Goal: Transaction & Acquisition: Obtain resource

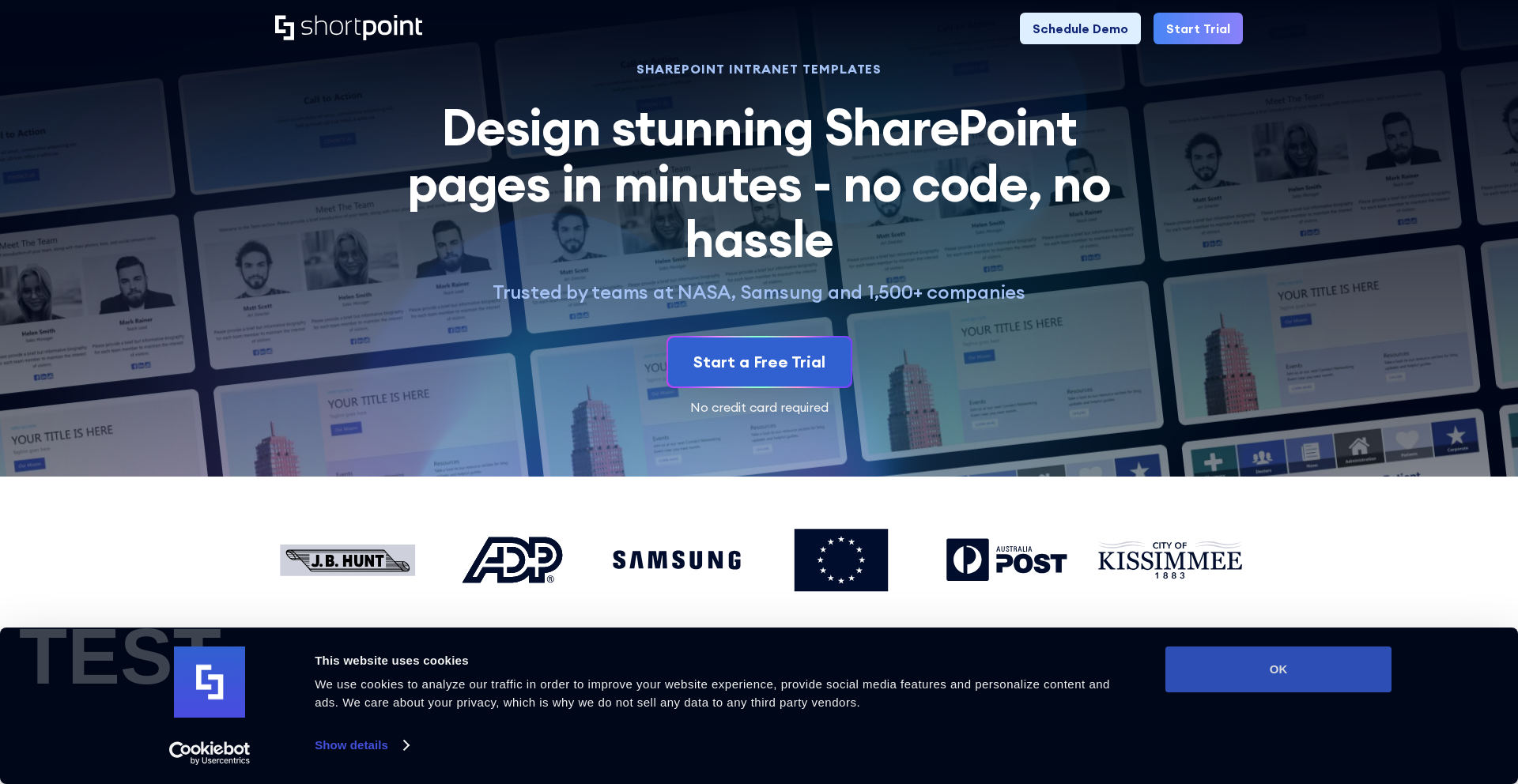
click at [1238, 653] on button "OK" at bounding box center [1278, 669] width 226 height 46
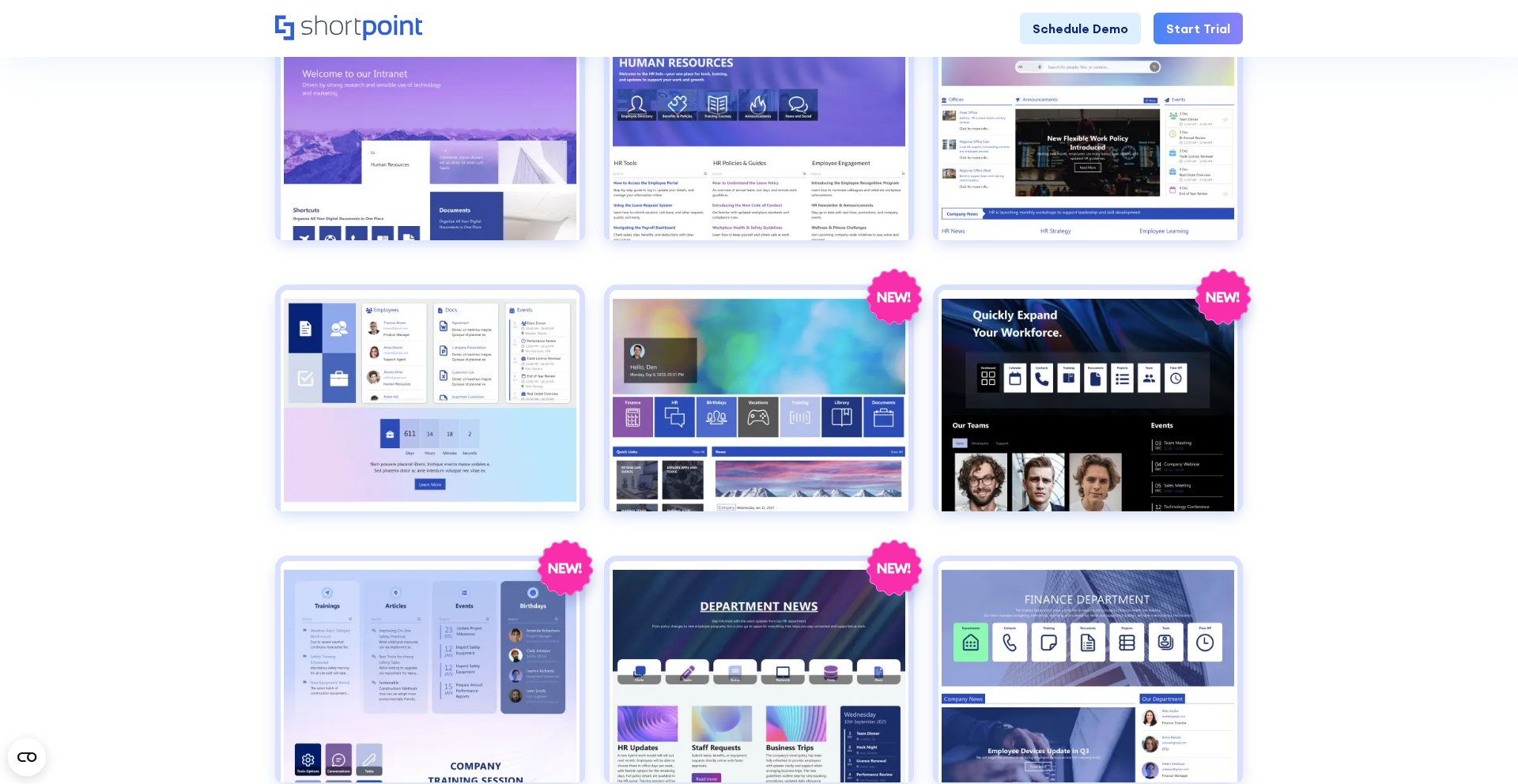
scroll to position [820, 0]
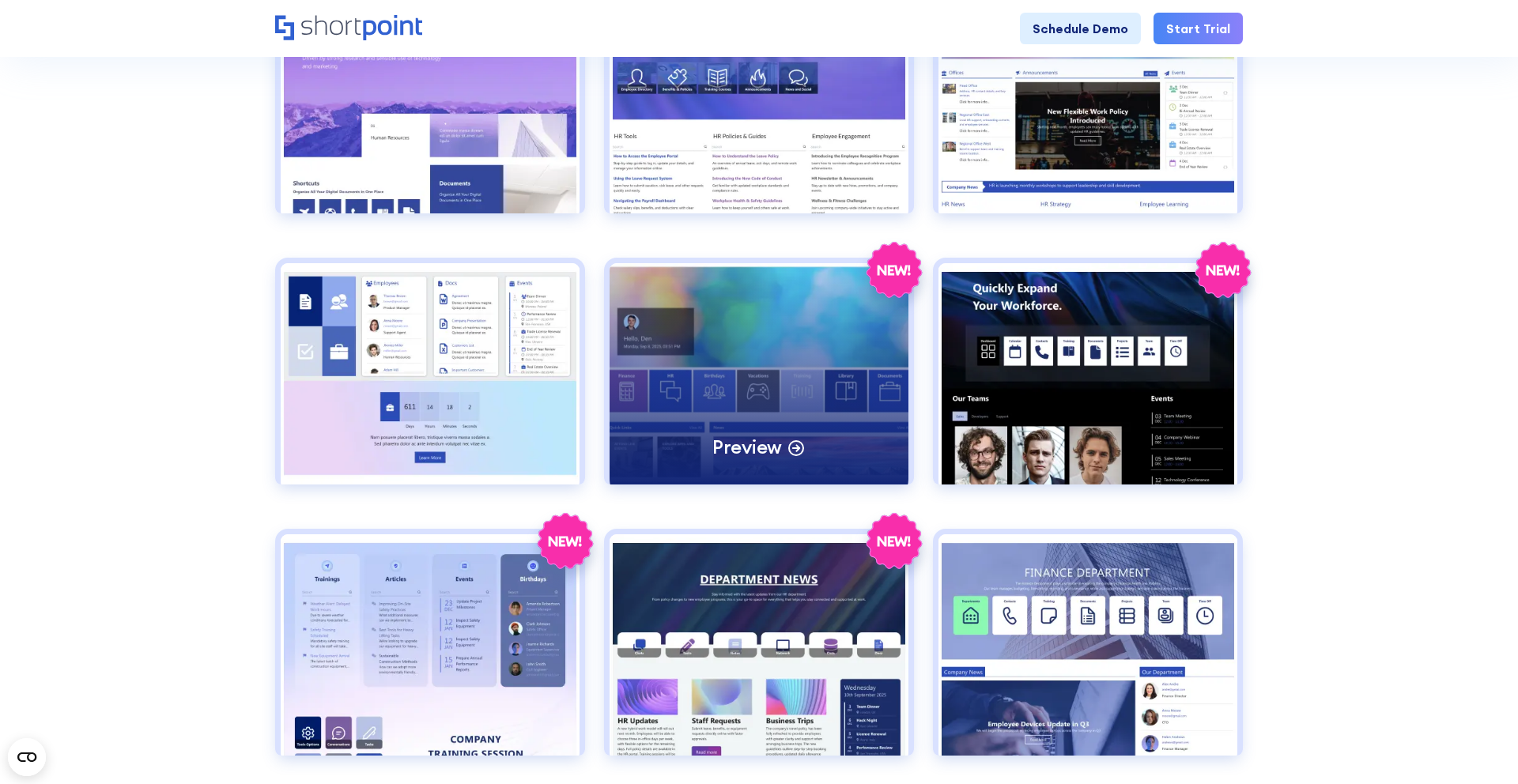
click at [736, 305] on div "Preview" at bounding box center [758, 373] width 299 height 221
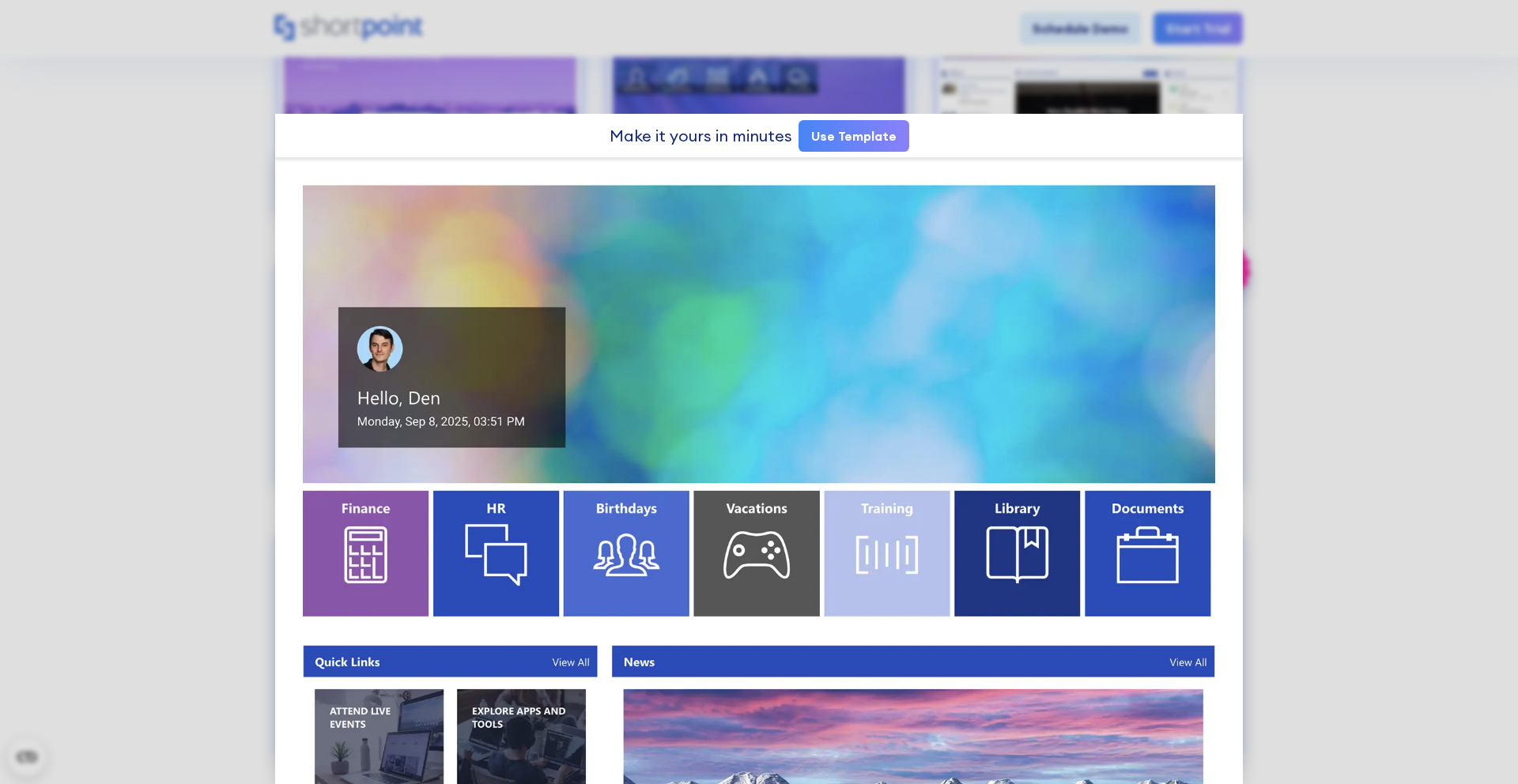
click at [875, 136] on link "Use Template" at bounding box center [854, 136] width 111 height 32
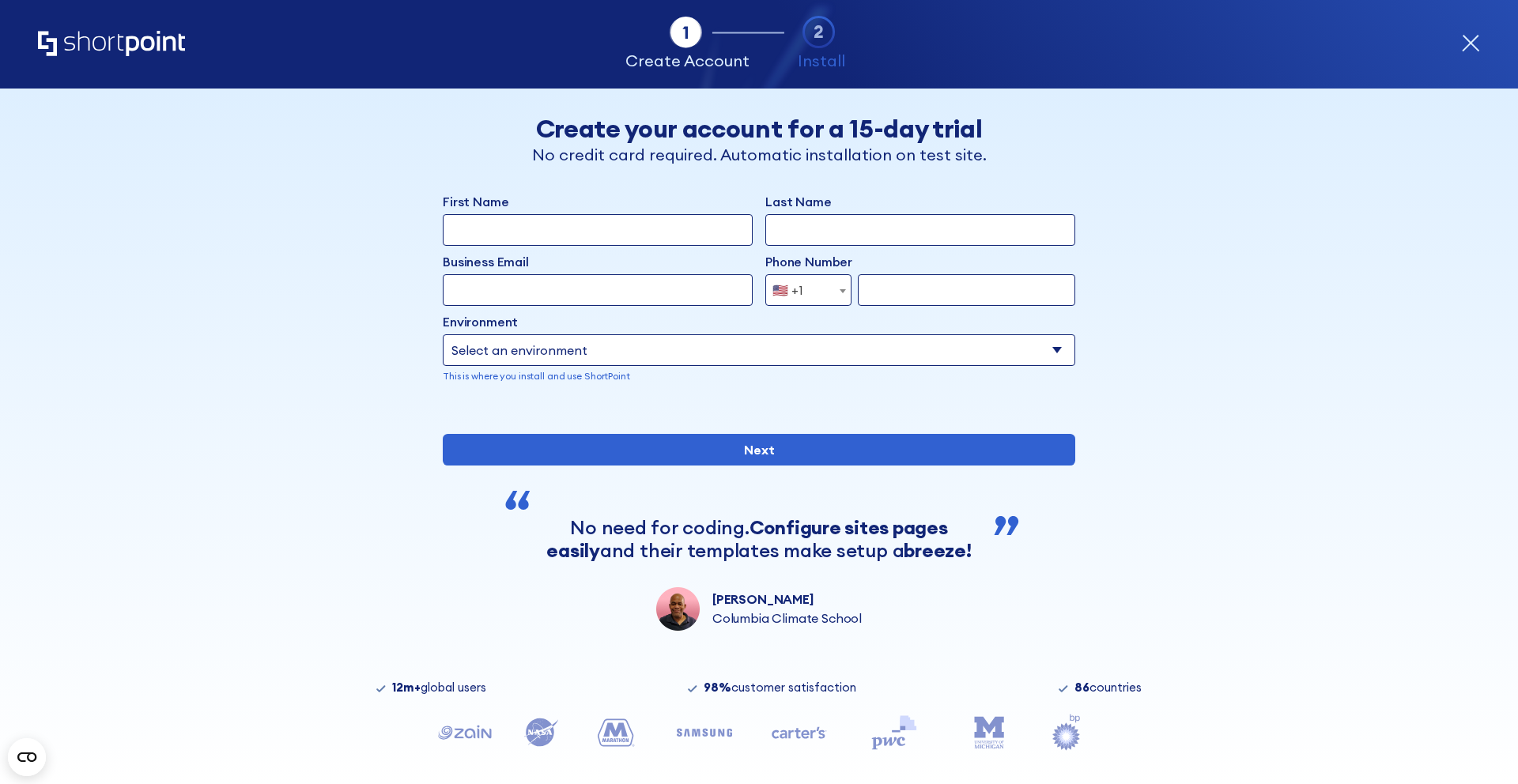
click at [708, 234] on input "First Name" at bounding box center [597, 230] width 310 height 32
type input "luisa"
click at [894, 223] on input "Last Name" at bounding box center [920, 230] width 310 height 32
type input "Silva"
click at [654, 287] on input "Business Email" at bounding box center [597, 290] width 310 height 32
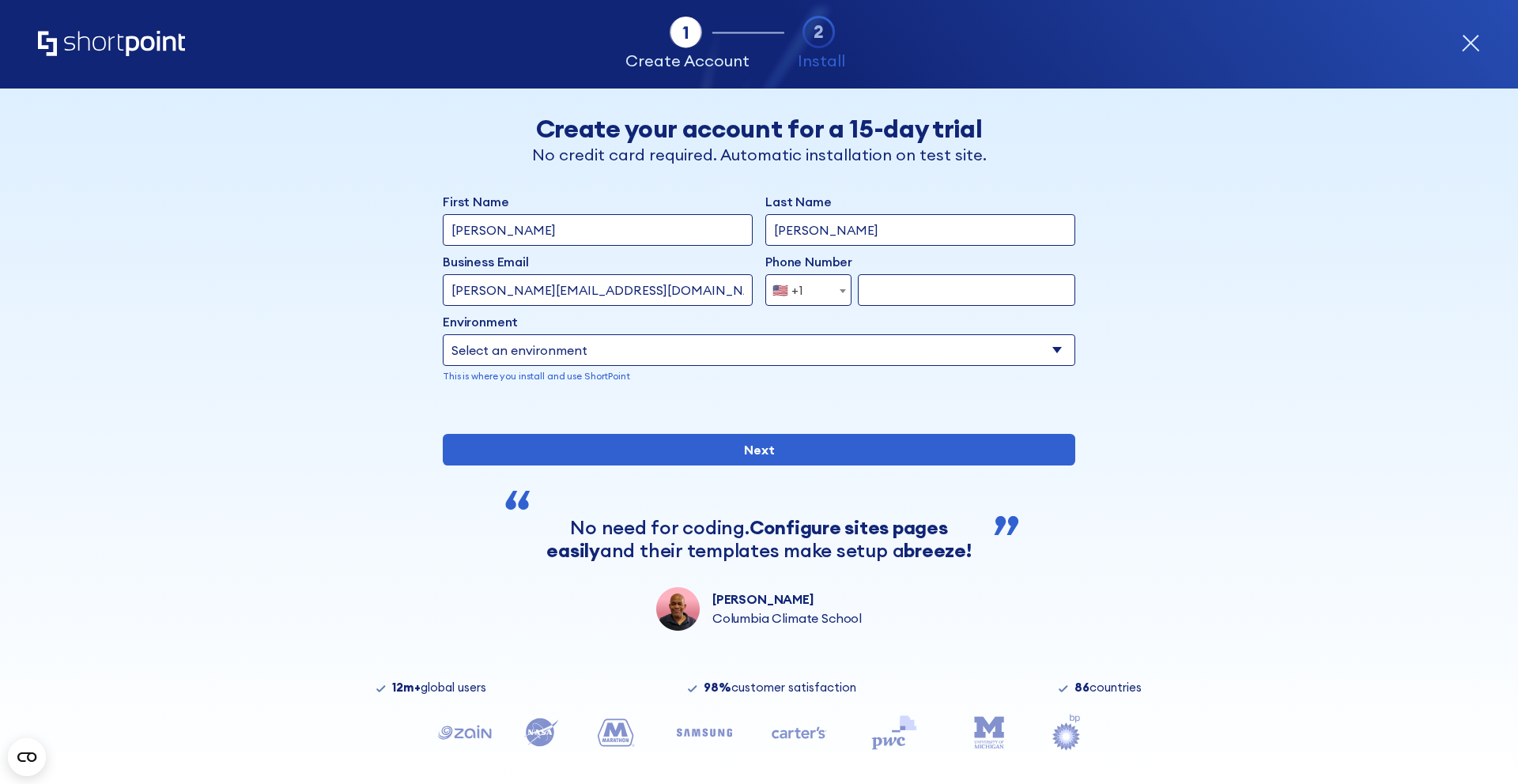
click at [485, 289] on input "luisa@shortpoint.com" at bounding box center [597, 290] width 310 height 32
click at [479, 289] on input "luisa@shortpoint.com" at bounding box center [597, 290] width 310 height 32
type input "luisa+1000@shortpoint.com"
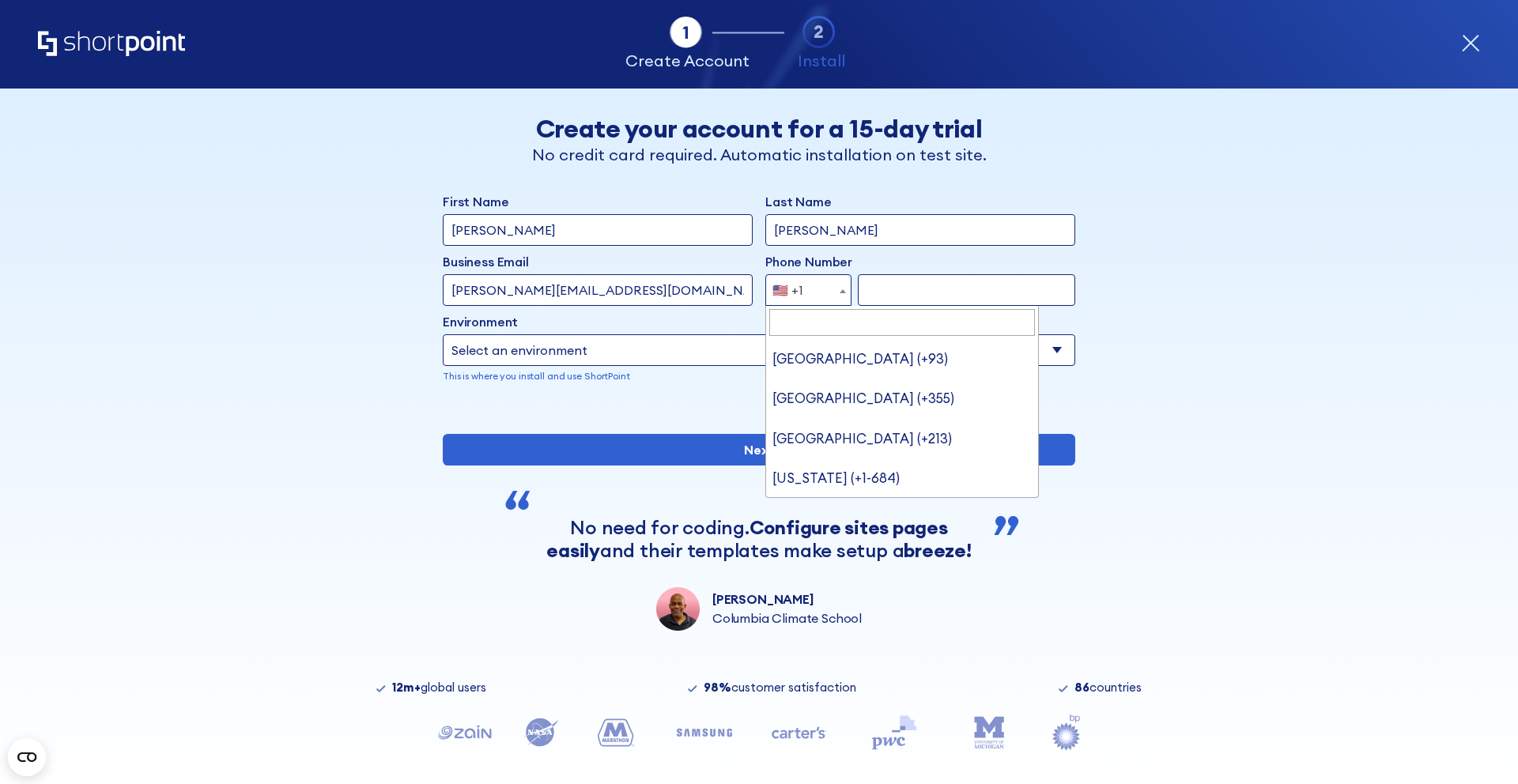
click at [832, 299] on span "🇺🇸 +1" at bounding box center [808, 290] width 86 height 32
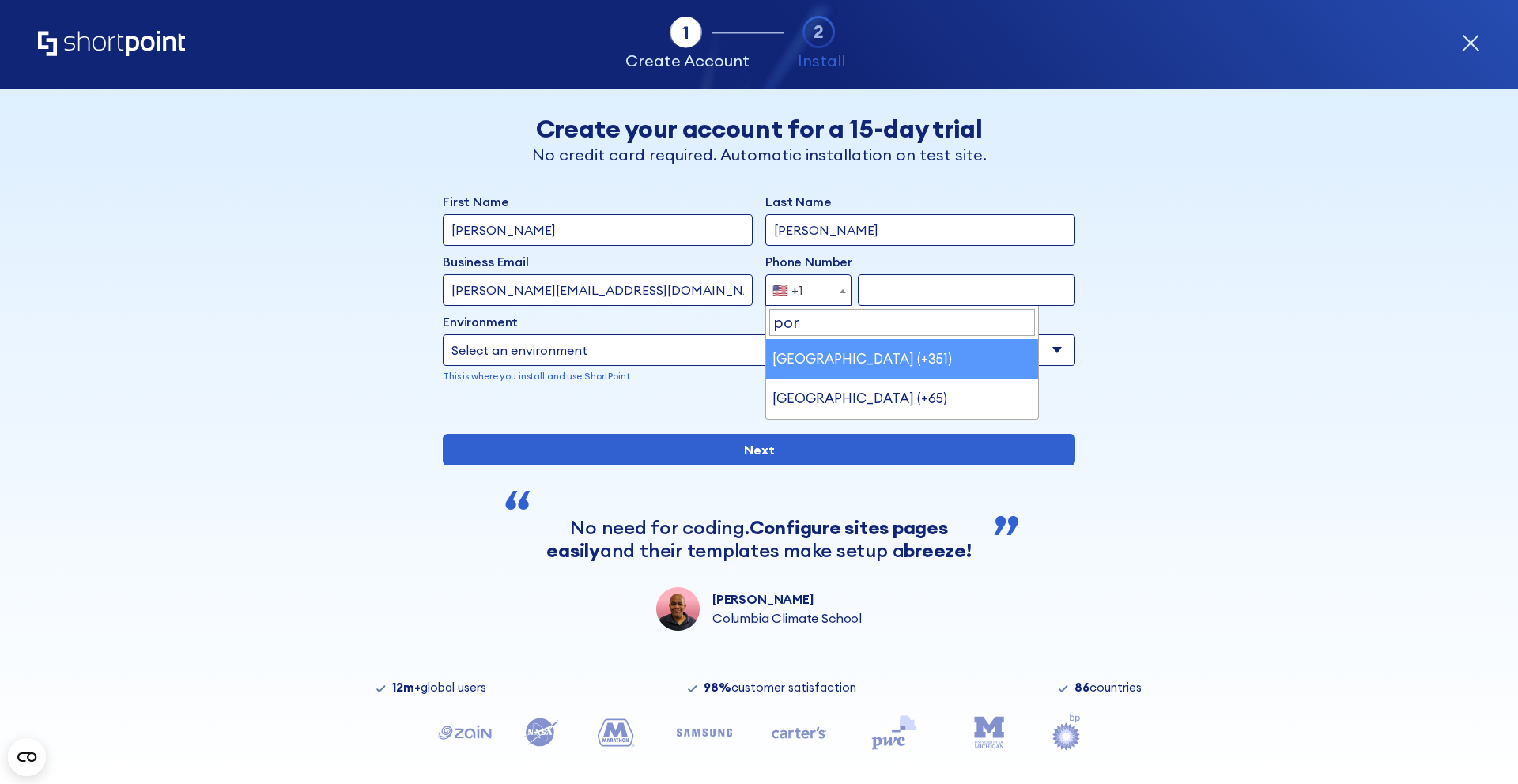
type input "por"
select select "+351"
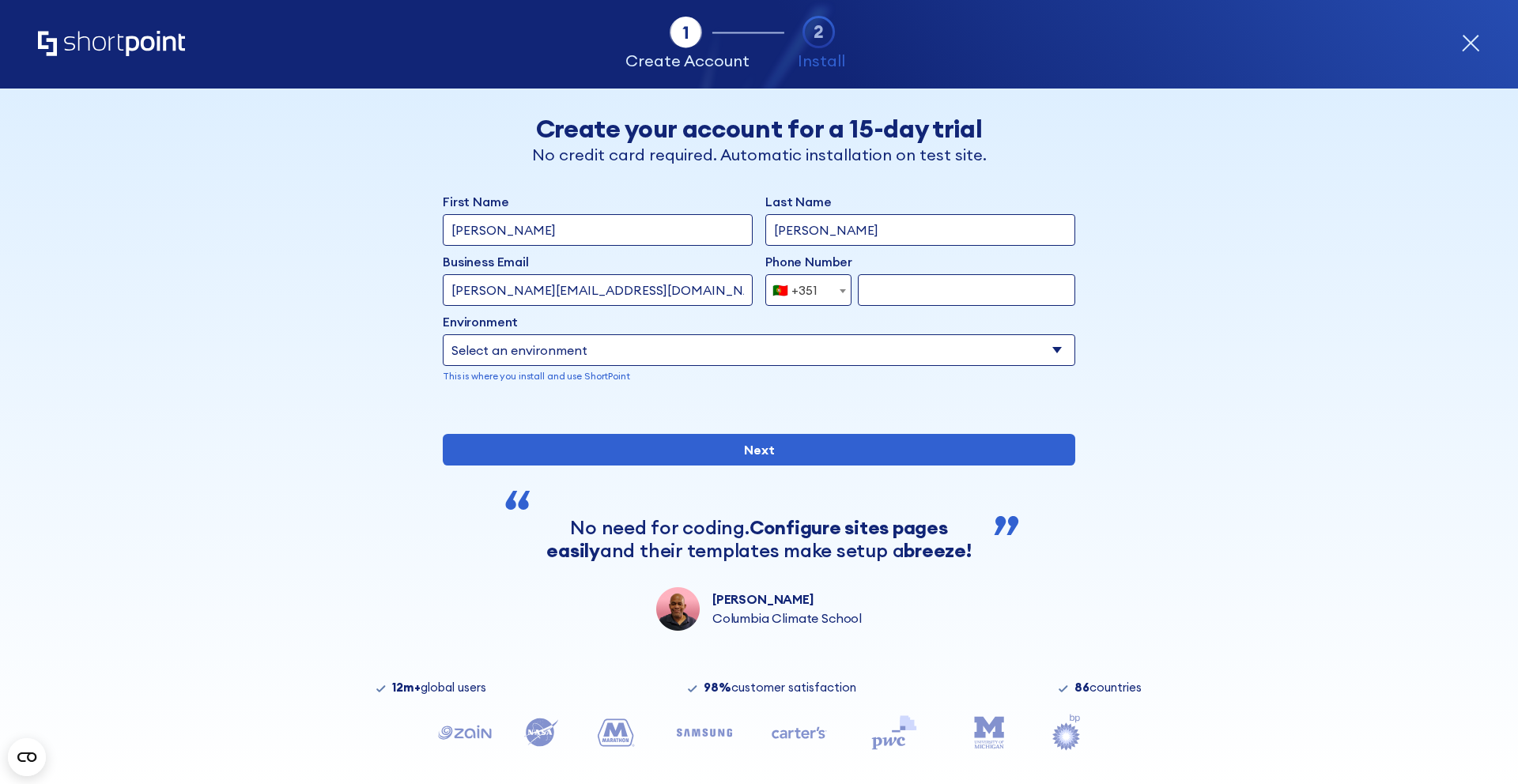
click at [926, 278] on input "form" at bounding box center [967, 290] width 217 height 32
type input "932723834"
click at [875, 353] on select "Select an environment Microsoft 365 SharePoint Online SharePoint Subscription E…" at bounding box center [759, 350] width 632 height 32
select select "Microsoft 365"
click at [443, 334] on select "Select an environment Microsoft 365 SharePoint Online SharePoint Subscription E…" at bounding box center [759, 350] width 632 height 32
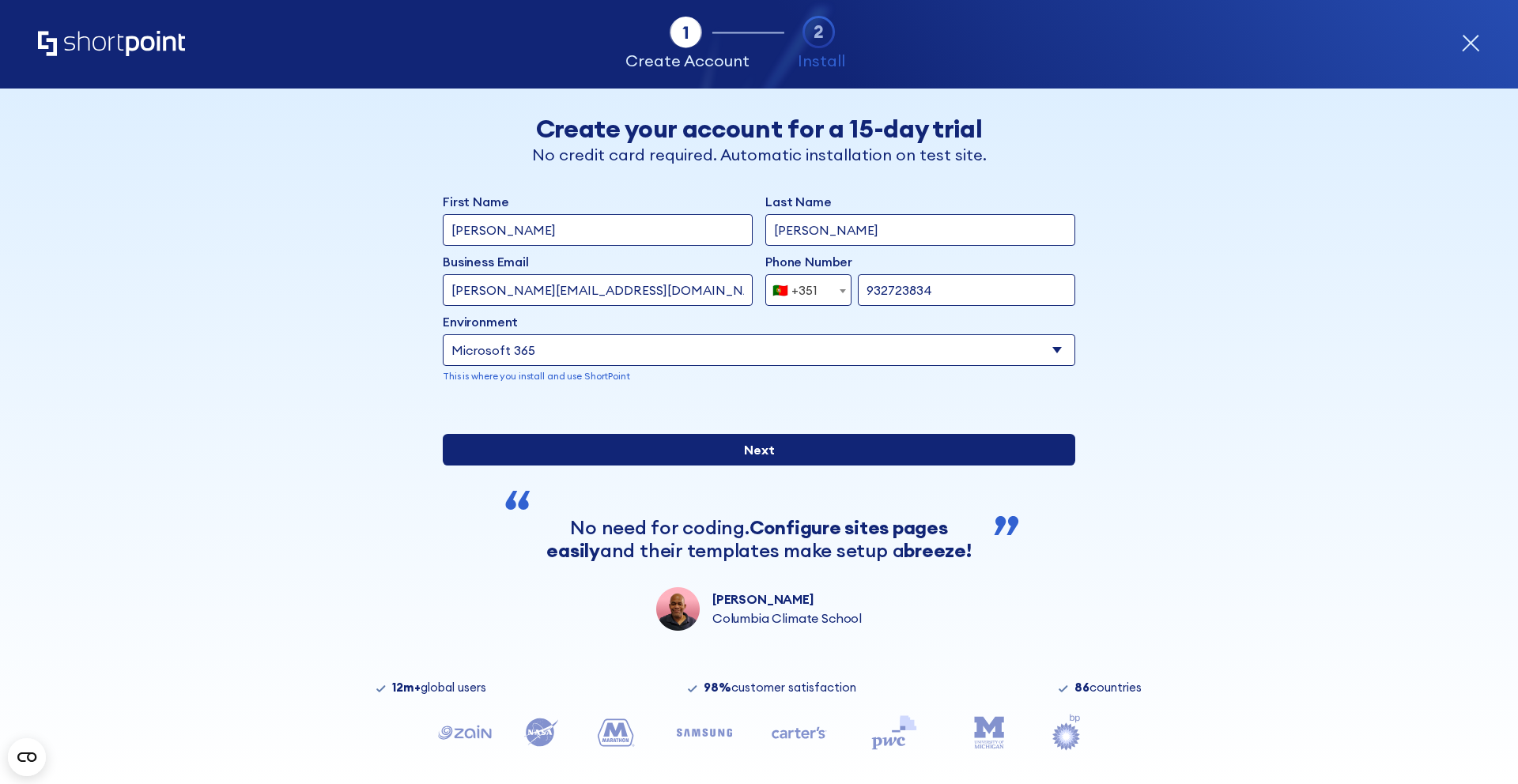
click at [776, 466] on input "Next" at bounding box center [759, 450] width 632 height 32
